Goal: Task Accomplishment & Management: Use online tool/utility

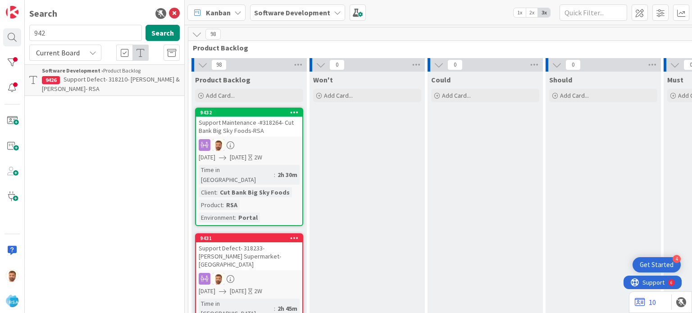
scroll to position [5, 797]
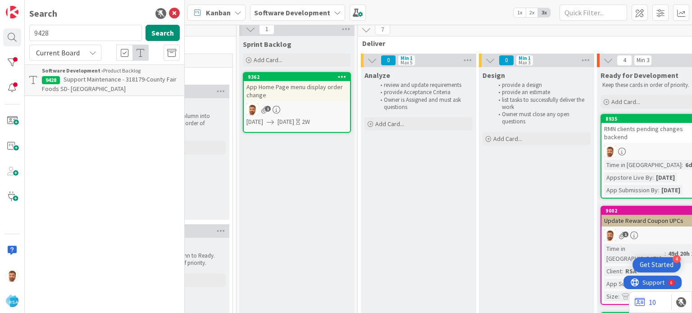
click at [79, 77] on span "Support Maintenance - 318179-County Fair Foods SD- [GEOGRAPHIC_DATA]" at bounding box center [109, 84] width 135 height 18
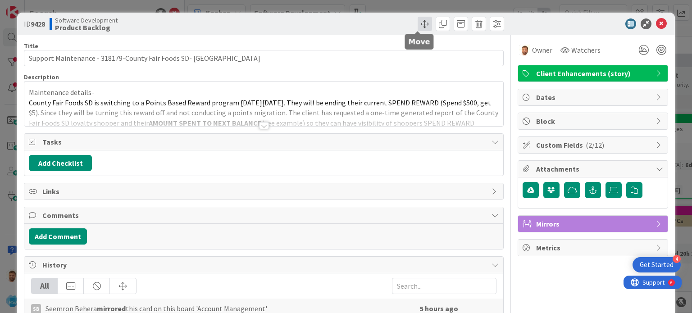
click at [418, 21] on span at bounding box center [425, 24] width 14 height 14
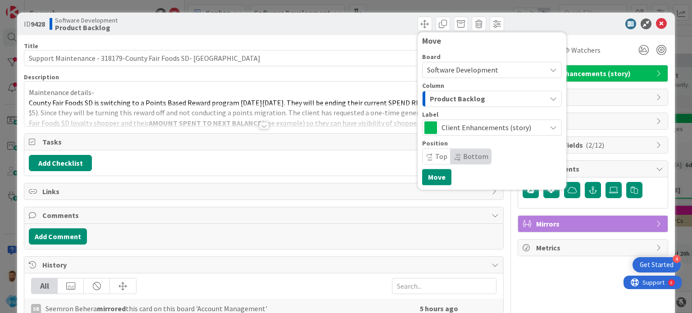
click at [441, 95] on span "Product Backlog" at bounding box center [457, 99] width 55 height 12
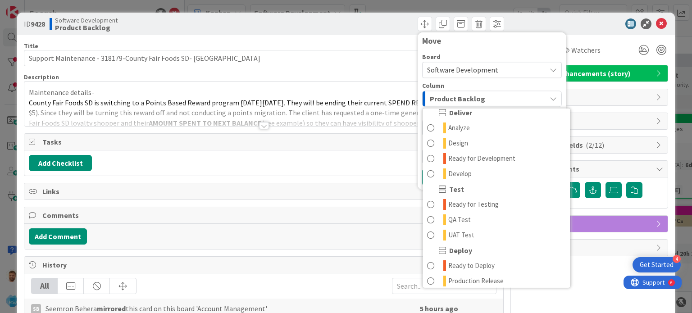
scroll to position [204, 0]
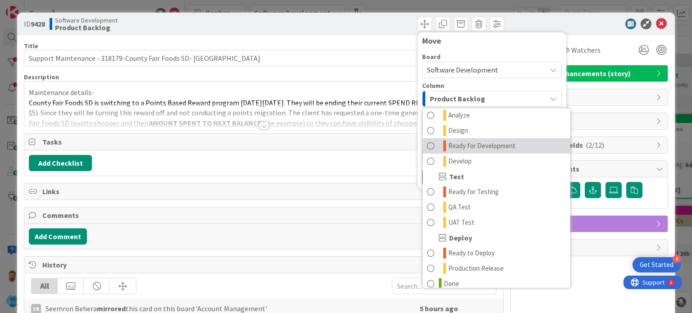
click at [463, 143] on span "Ready for Development" at bounding box center [481, 146] width 67 height 11
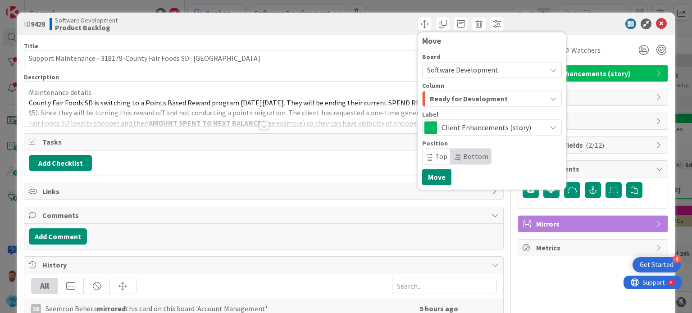
scroll to position [0, 0]
click at [429, 181] on button "Move" at bounding box center [436, 177] width 29 height 16
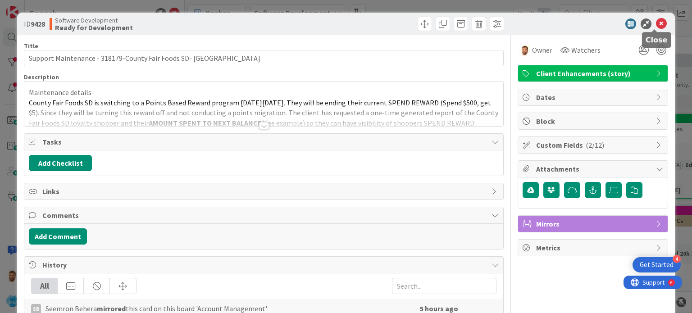
click at [656, 25] on icon at bounding box center [661, 23] width 11 height 11
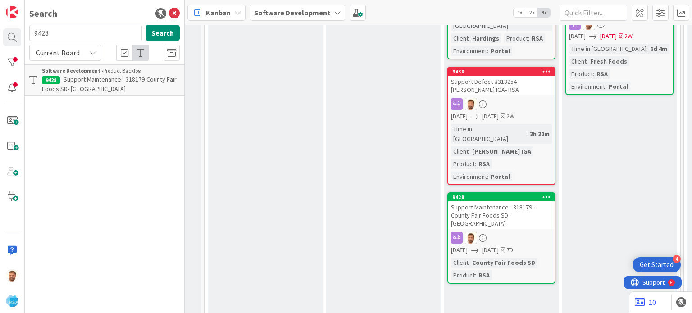
scroll to position [364, 950]
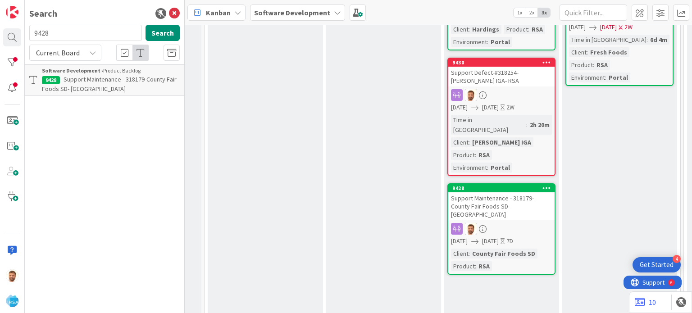
click at [502, 192] on div "Support Maintenance - 318179-County Fair Foods SD- [GEOGRAPHIC_DATA]" at bounding box center [501, 206] width 106 height 28
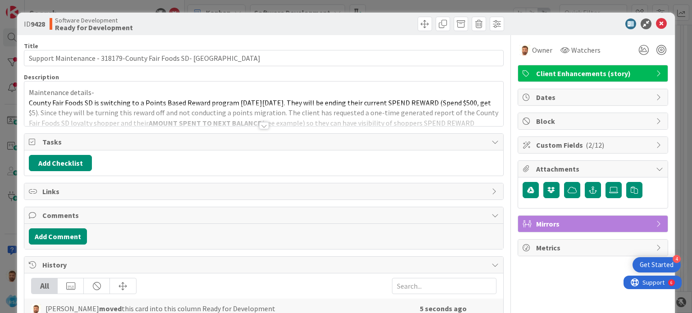
click at [71, 234] on button "Add Comment" at bounding box center [58, 236] width 58 height 16
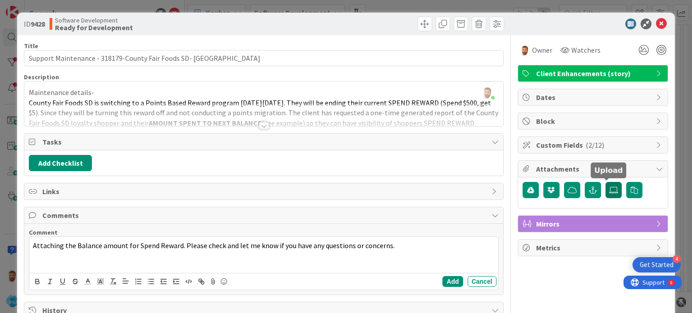
click at [606, 184] on label at bounding box center [614, 190] width 16 height 16
click at [606, 182] on input "file" at bounding box center [606, 182] width 0 height 0
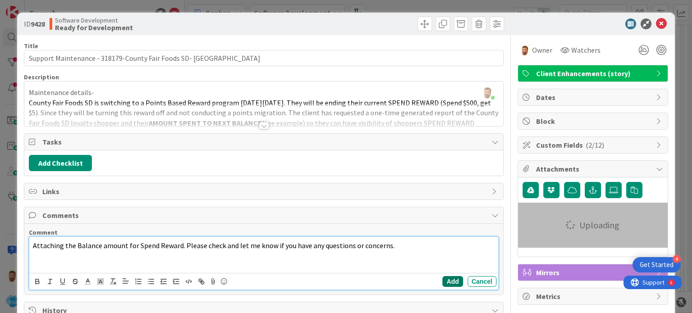
click at [448, 278] on button "Add" at bounding box center [453, 281] width 20 height 11
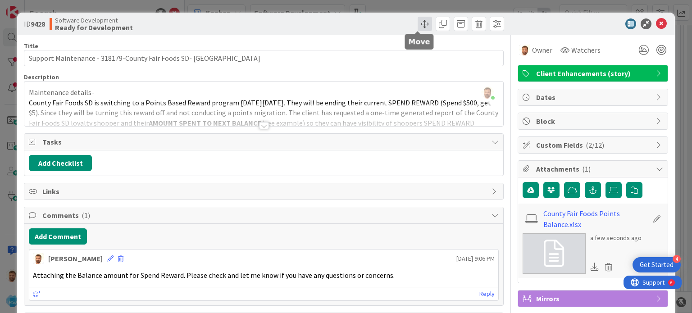
click at [418, 25] on span at bounding box center [425, 24] width 14 height 14
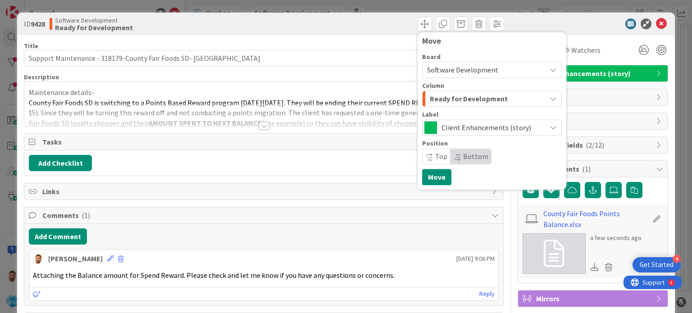
click at [443, 95] on span "Ready for Development" at bounding box center [469, 99] width 78 height 12
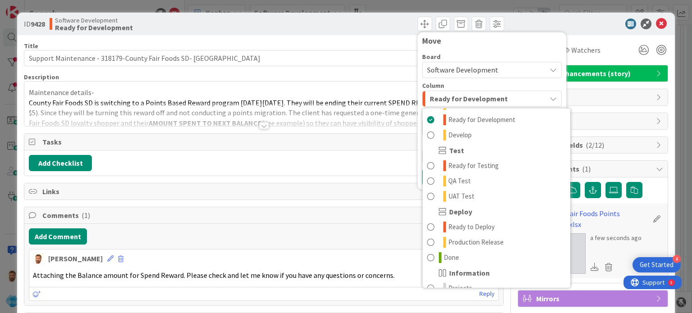
scroll to position [256, 0]
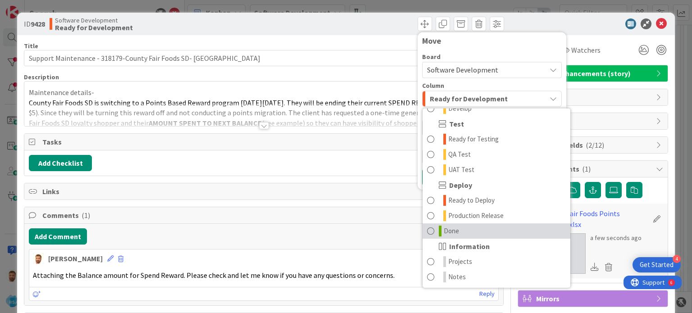
click at [457, 229] on link "Done" at bounding box center [497, 231] width 148 height 15
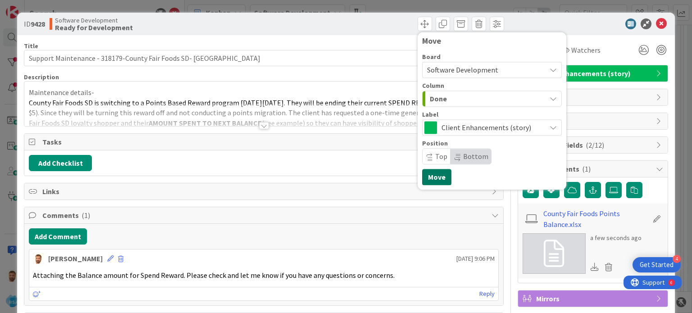
click at [430, 172] on button "Move" at bounding box center [436, 177] width 29 height 16
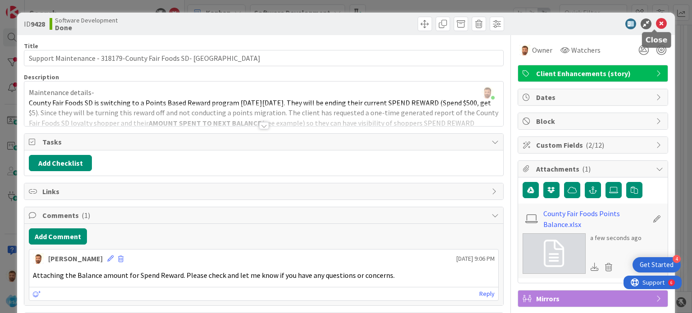
click at [656, 23] on icon at bounding box center [661, 23] width 11 height 11
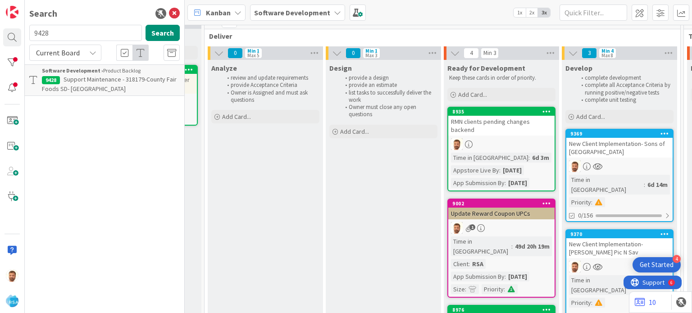
scroll to position [11, 950]
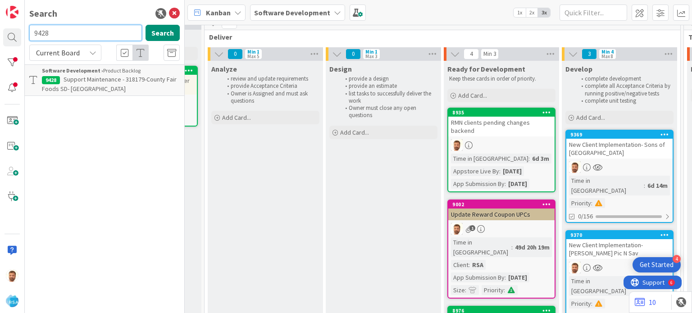
click at [74, 37] on input "9428" at bounding box center [85, 33] width 113 height 16
type input "9419"
click at [87, 73] on b "Software Development ›" at bounding box center [72, 70] width 61 height 7
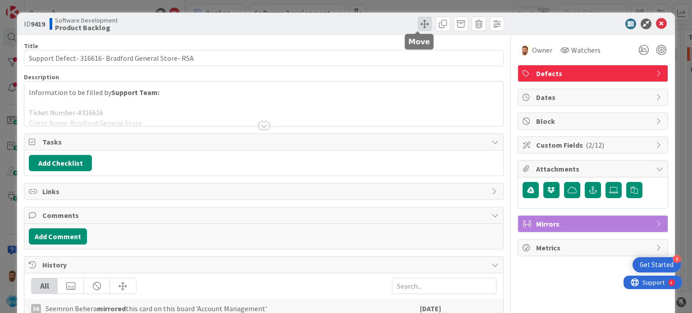
click at [418, 25] on span at bounding box center [425, 24] width 14 height 14
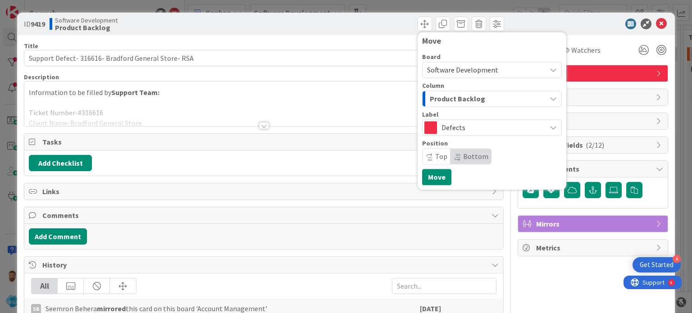
click at [436, 99] on span "Product Backlog" at bounding box center [457, 99] width 55 height 12
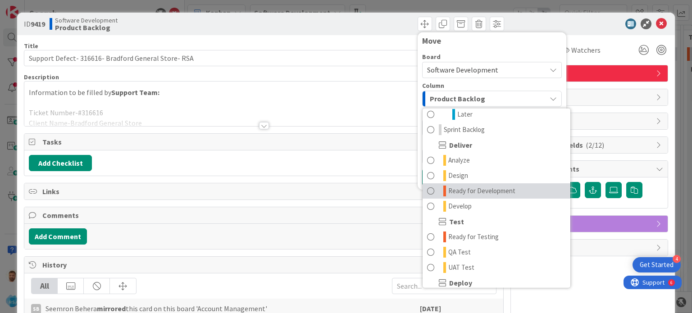
scroll to position [160, 0]
click at [427, 186] on span at bounding box center [430, 189] width 7 height 11
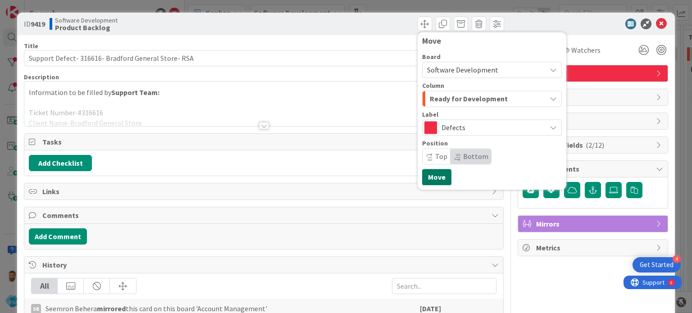
click at [425, 173] on button "Move" at bounding box center [436, 177] width 29 height 16
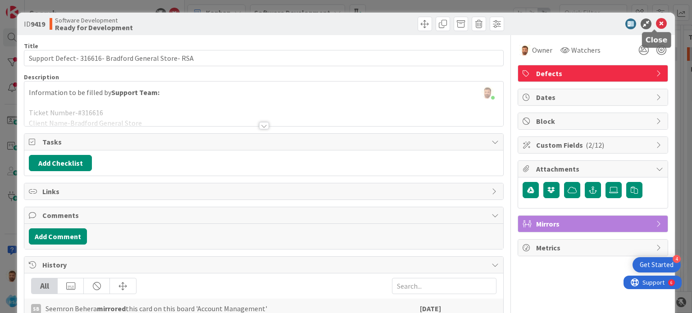
click at [656, 23] on icon at bounding box center [661, 23] width 11 height 11
